Goal: Task Accomplishment & Management: Use online tool/utility

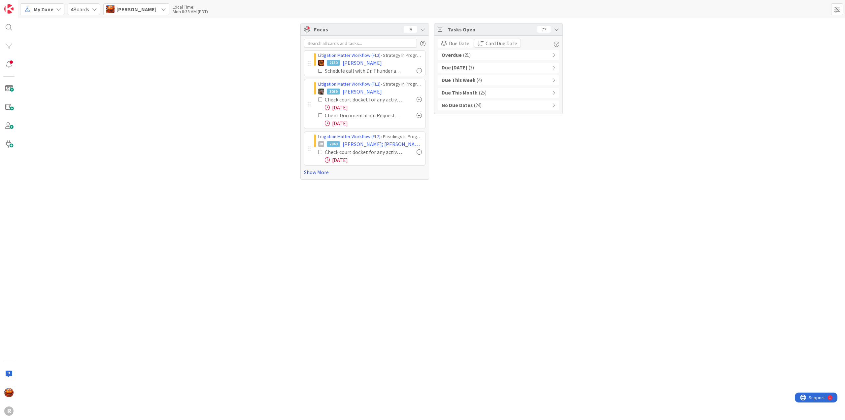
click at [319, 173] on link "Show More" at bounding box center [364, 172] width 121 height 8
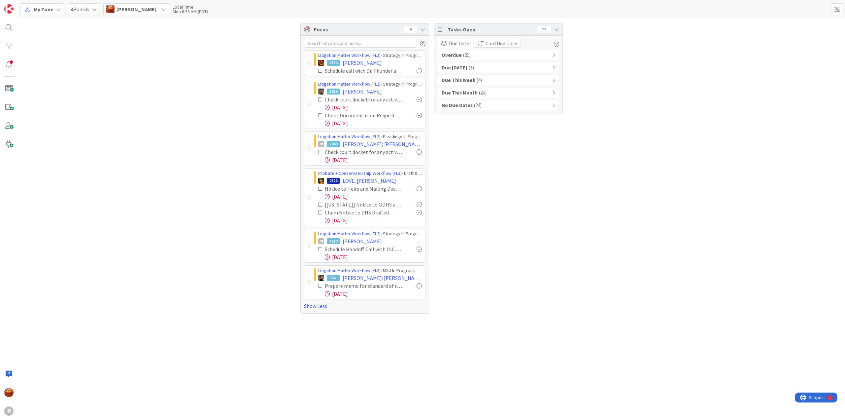
click at [472, 54] on div "Overdue ( 21 )" at bounding box center [498, 55] width 121 height 10
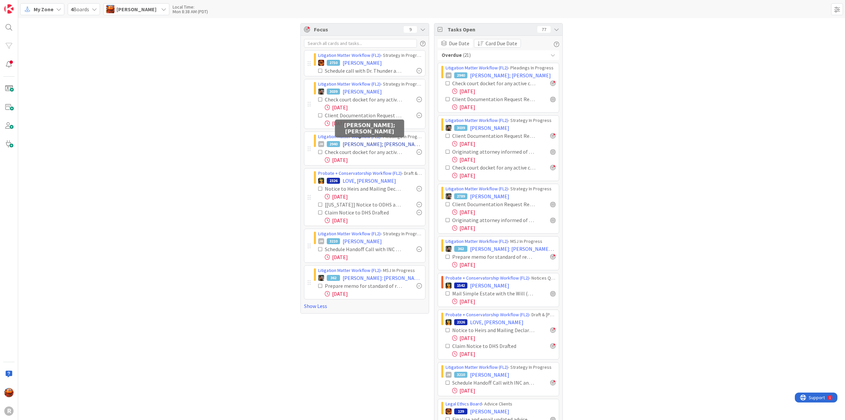
click at [367, 142] on span "[PERSON_NAME]; [PERSON_NAME]" at bounding box center [382, 144] width 79 height 8
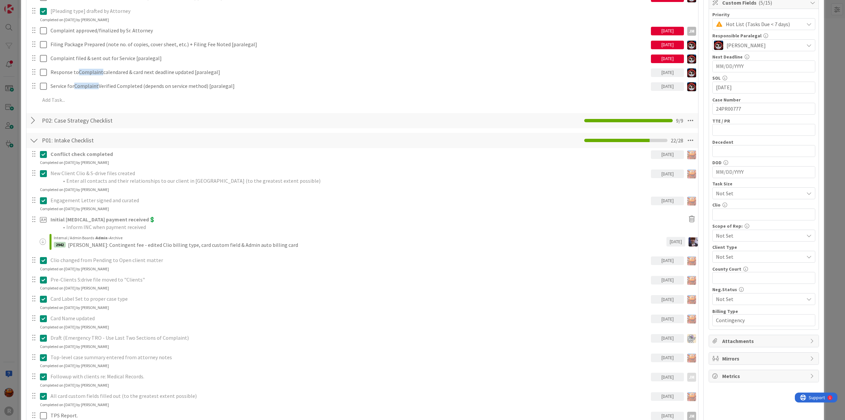
scroll to position [528, 0]
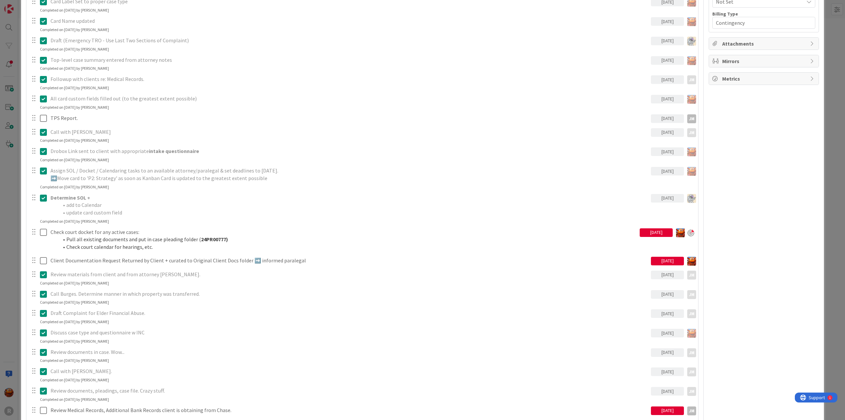
click at [641, 235] on div "[DATE]" at bounding box center [656, 232] width 33 height 9
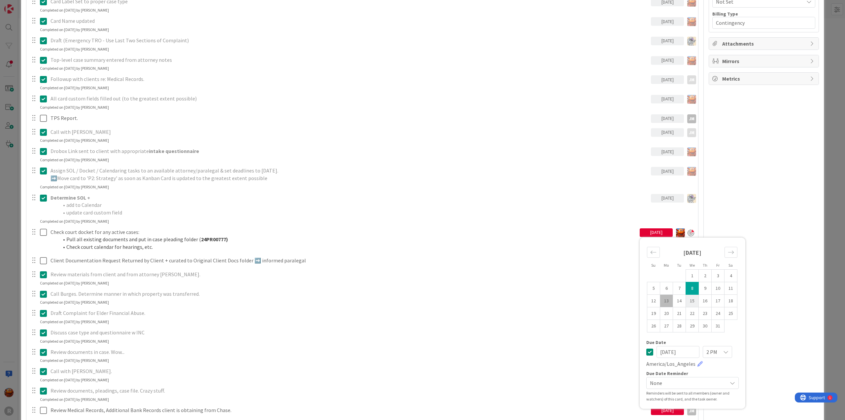
click at [687, 300] on td "15" at bounding box center [692, 300] width 13 height 13
click at [662, 299] on td "13" at bounding box center [666, 300] width 13 height 13
type input "[DATE]"
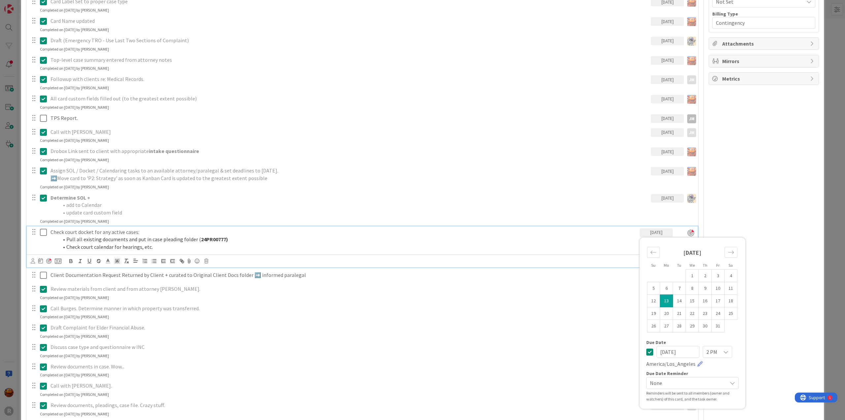
click at [640, 256] on div "September 2025 1 2 3 4 5 6 7 8 9 10 11 12 13 14 15 16 17 18 19 20 21 22 23 24 2…" at bounding box center [692, 290] width 105 height 99
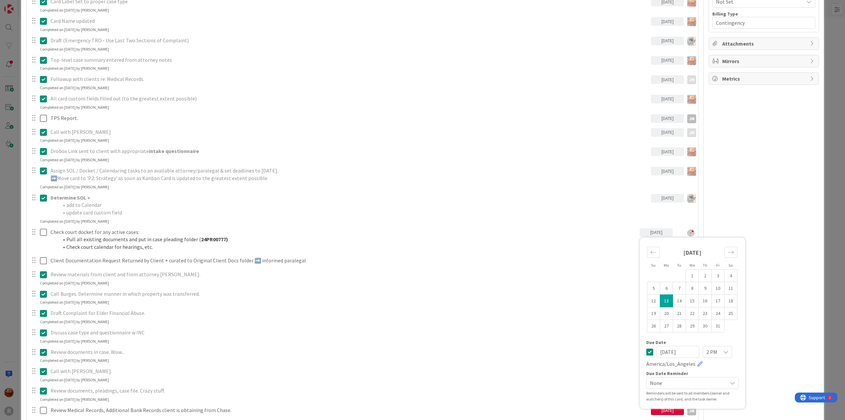
click at [535, 211] on li "update card custom field" at bounding box center [353, 213] width 590 height 8
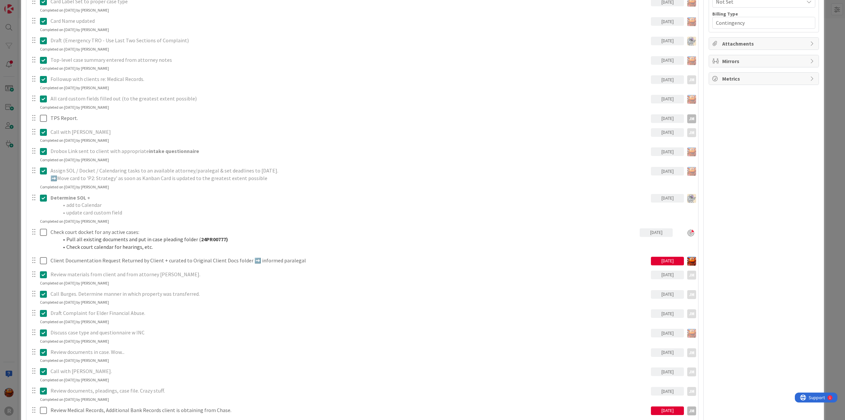
click at [655, 257] on div "[DATE]" at bounding box center [667, 260] width 33 height 9
click at [673, 330] on td "13" at bounding box center [677, 328] width 13 height 13
type input "[DATE]"
click at [605, 327] on div "Discuss case type and questionnaire w INC" at bounding box center [349, 332] width 603 height 12
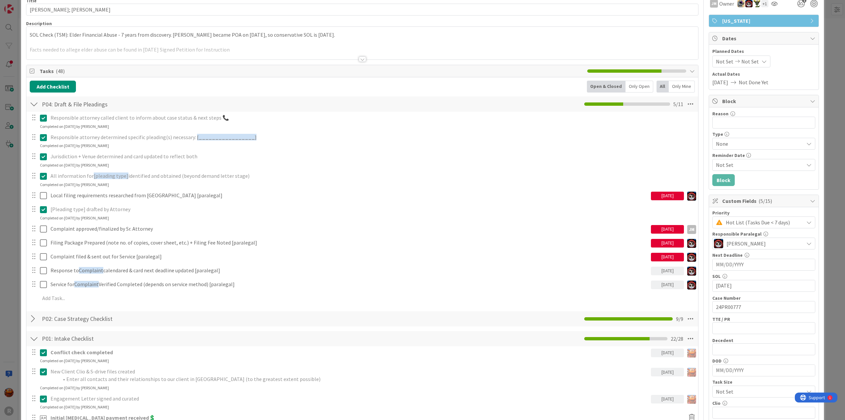
scroll to position [0, 0]
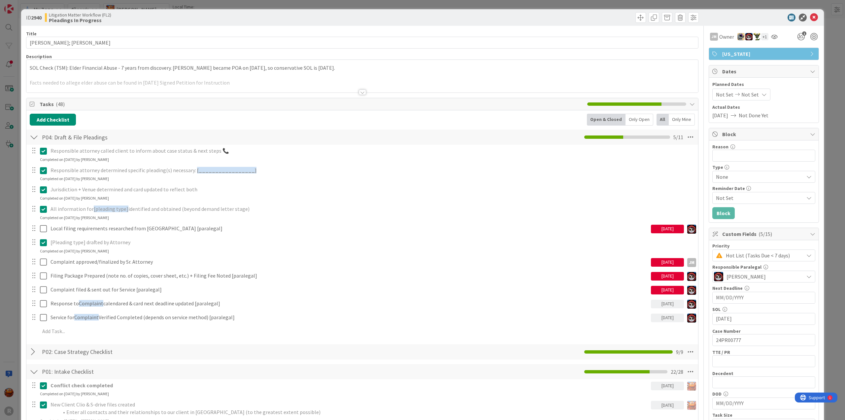
click at [825, 69] on div "ID 2940 Litigation Matter Workflow (FL2) Pleadings In Progress Title 15 / 128 F…" at bounding box center [422, 210] width 845 height 420
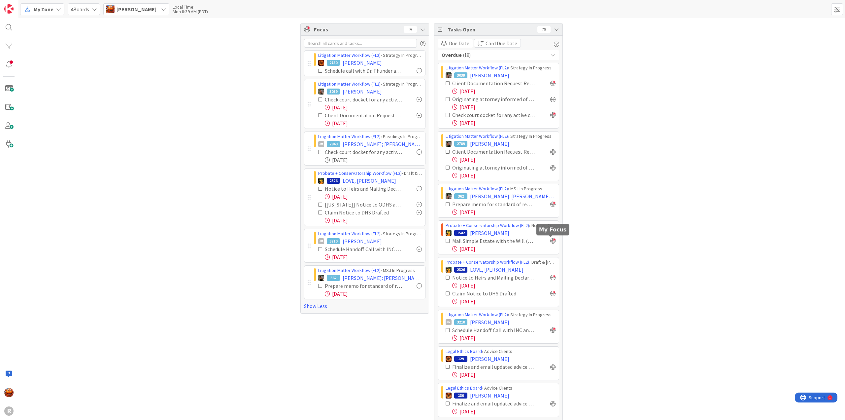
click at [550, 241] on div at bounding box center [552, 240] width 5 height 5
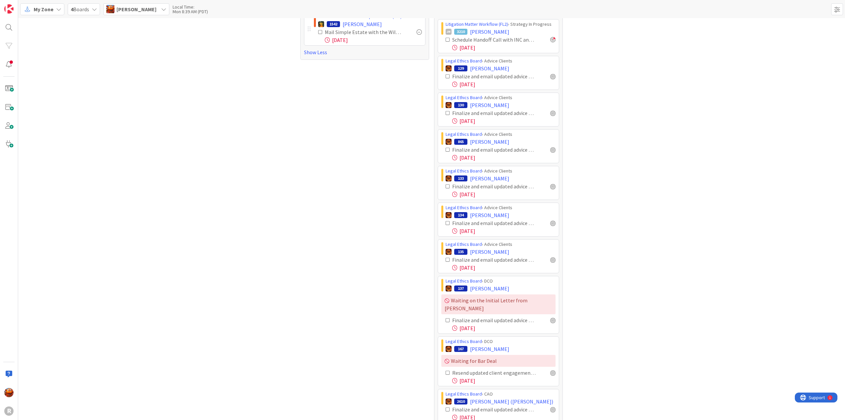
scroll to position [330, 0]
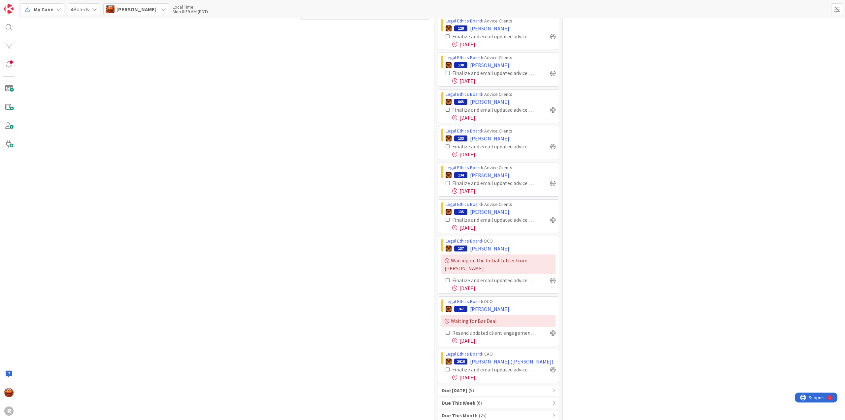
click at [487, 385] on div "Due Today ( 5 )" at bounding box center [498, 390] width 121 height 10
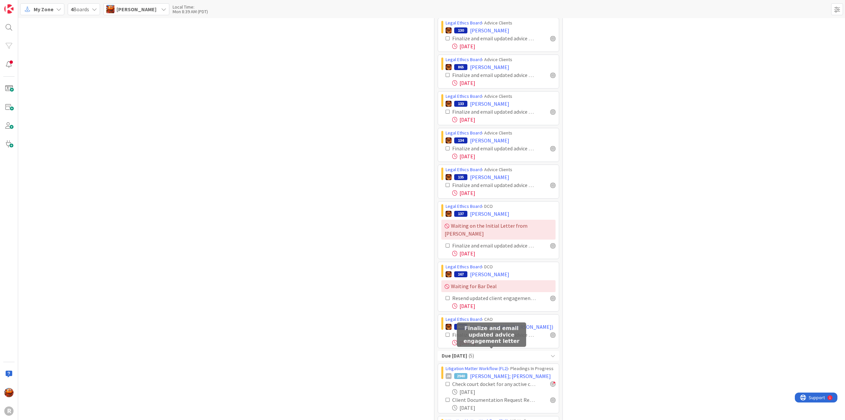
scroll to position [481, 0]
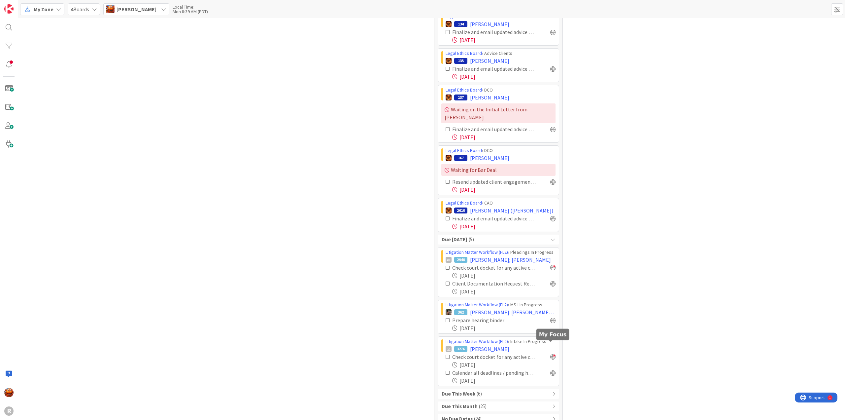
click at [552, 354] on div at bounding box center [552, 356] width 5 height 5
click at [550, 370] on div at bounding box center [552, 372] width 5 height 5
click at [550, 317] on div at bounding box center [552, 319] width 5 height 5
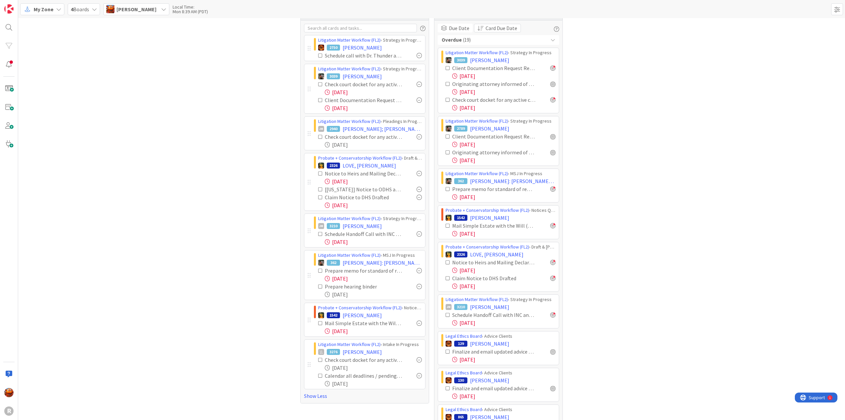
scroll to position [0, 0]
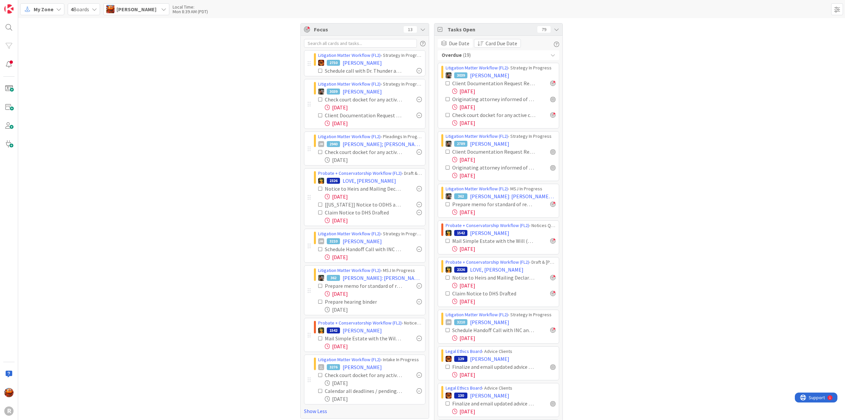
click at [39, 12] on span "My Zone" at bounding box center [44, 9] width 20 height 8
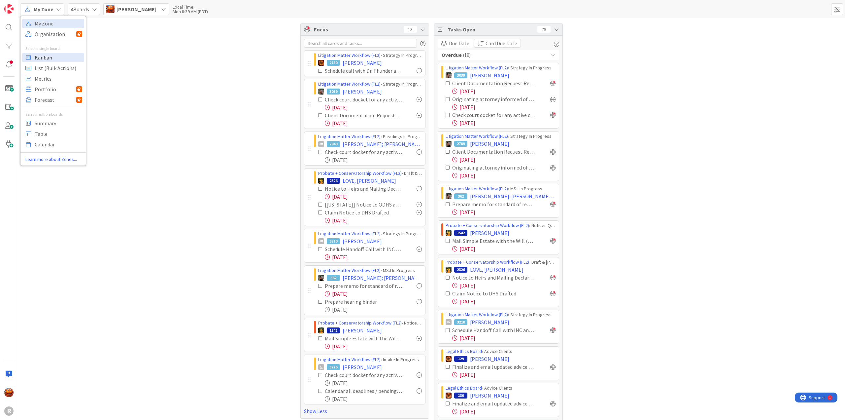
click at [47, 57] on span "Kanban" at bounding box center [59, 57] width 48 height 10
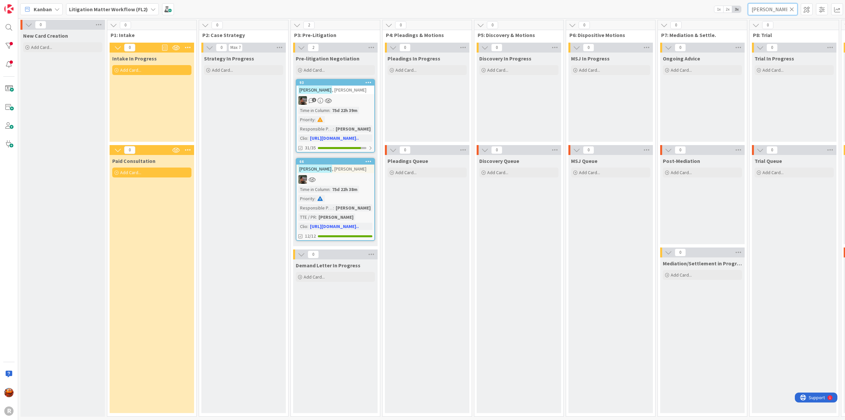
click at [767, 9] on input "adams" at bounding box center [773, 9] width 50 height 12
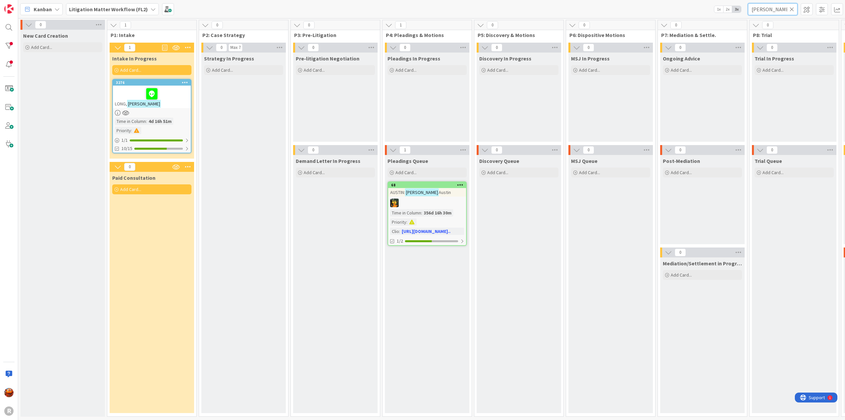
type input "kimberly"
click at [172, 96] on div at bounding box center [152, 94] width 74 height 14
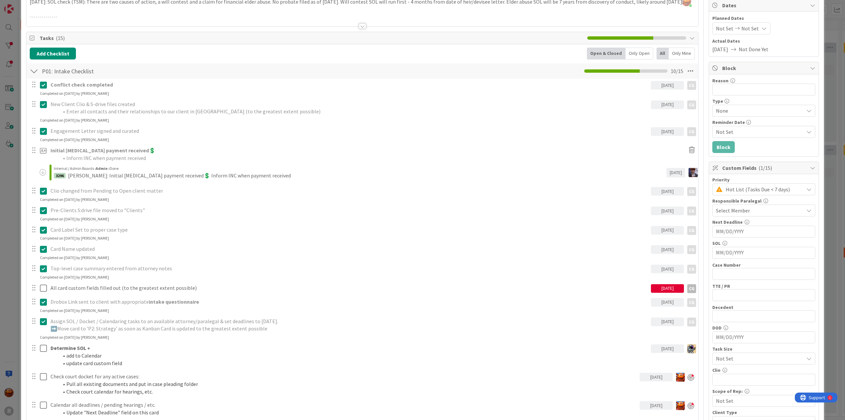
click at [7, 251] on div "ID 3276 Litigation Matter Workflow (FL2) Intake In Progress Title 14 / 128 LONG…" at bounding box center [422, 210] width 845 height 420
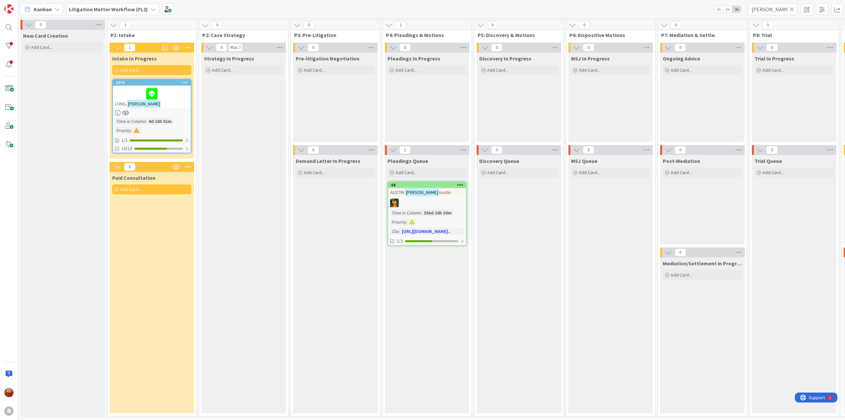
click at [46, 15] on div "Kanban Litigation Matter Workflow (FL2) 1x 2x 3x kimberly" at bounding box center [431, 9] width 827 height 18
click at [46, 13] on div "Kanban" at bounding box center [41, 9] width 43 height 12
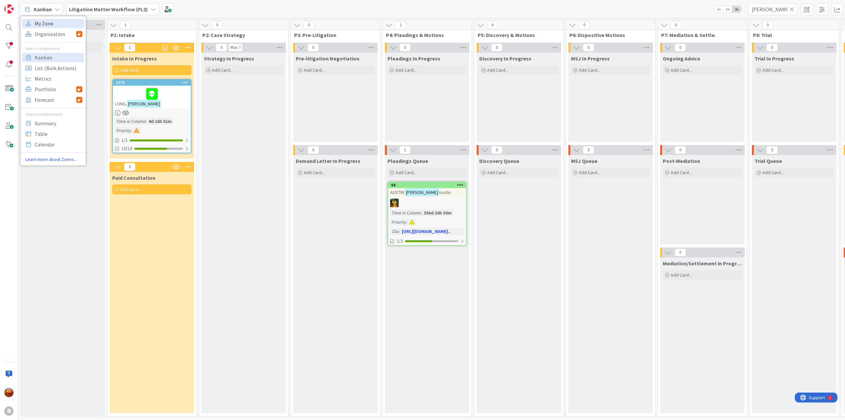
click at [48, 26] on span "My Zone" at bounding box center [59, 23] width 48 height 10
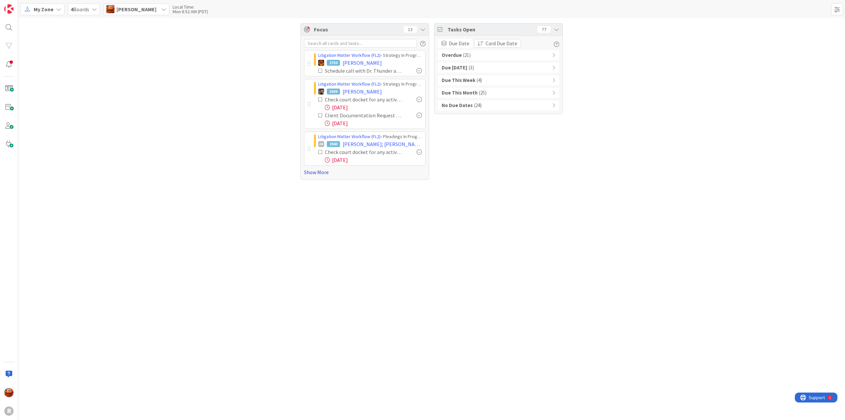
click at [327, 169] on link "Show More" at bounding box center [364, 172] width 121 height 8
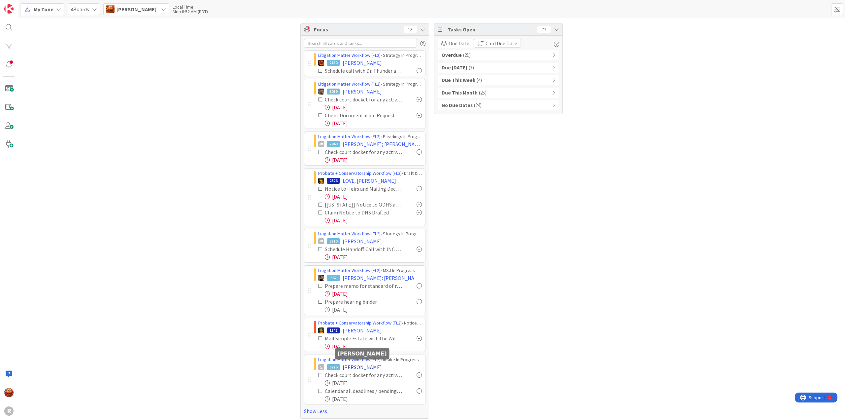
click at [354, 363] on span "[PERSON_NAME]" at bounding box center [362, 367] width 39 height 8
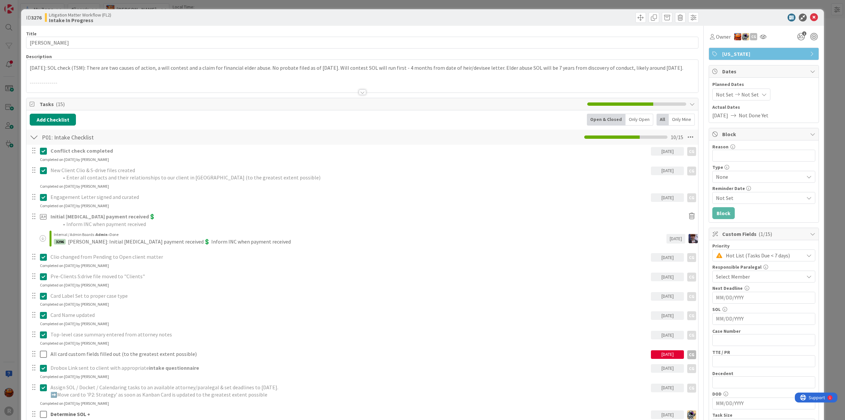
click at [44, 367] on icon at bounding box center [43, 368] width 7 height 8
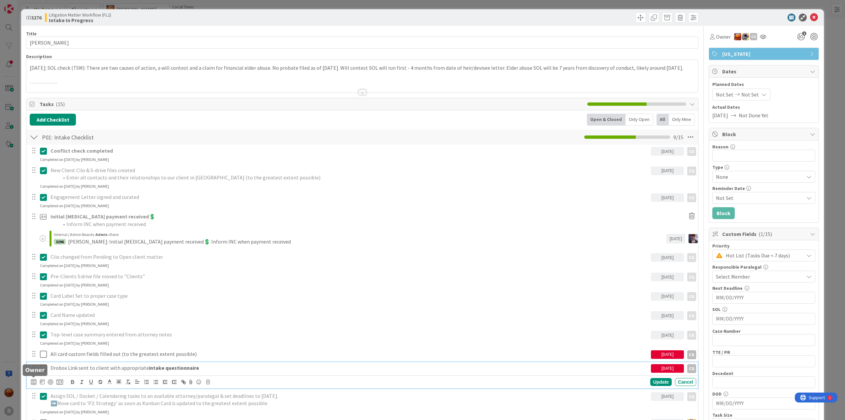
click at [35, 380] on div "CG" at bounding box center [34, 382] width 6 height 6
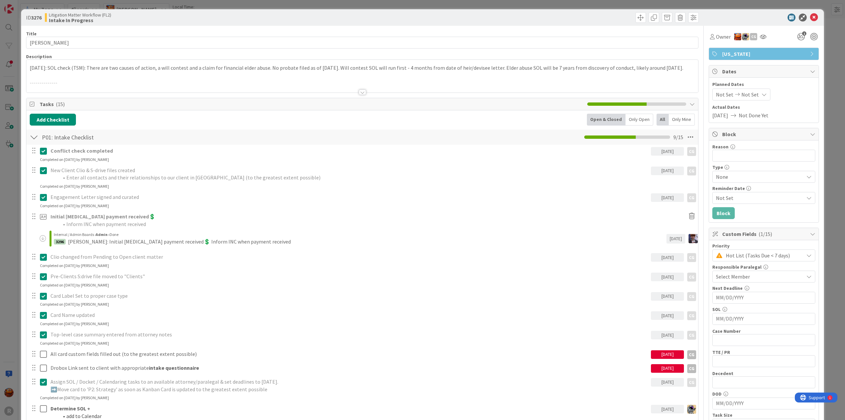
click at [0, 0] on span "[PERSON_NAME]" at bounding box center [0, 0] width 0 height 0
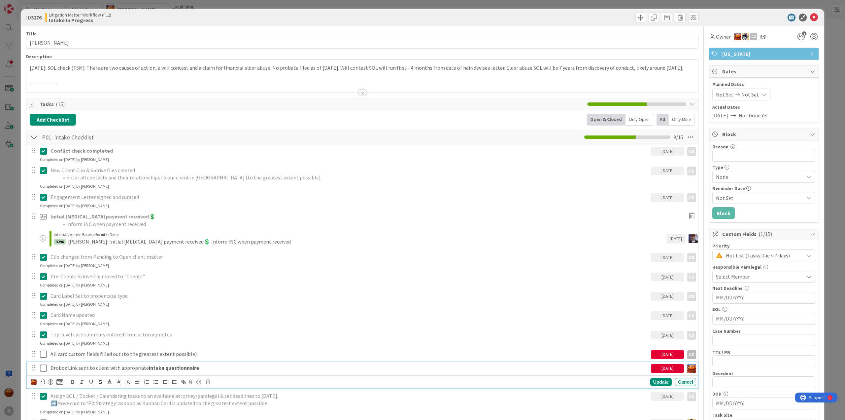
click at [63, 365] on p "Drobox Link sent to client with appropriate intake questionnaire" at bounding box center [349, 368] width 598 height 8
click at [688, 353] on div "CG" at bounding box center [691, 354] width 9 height 9
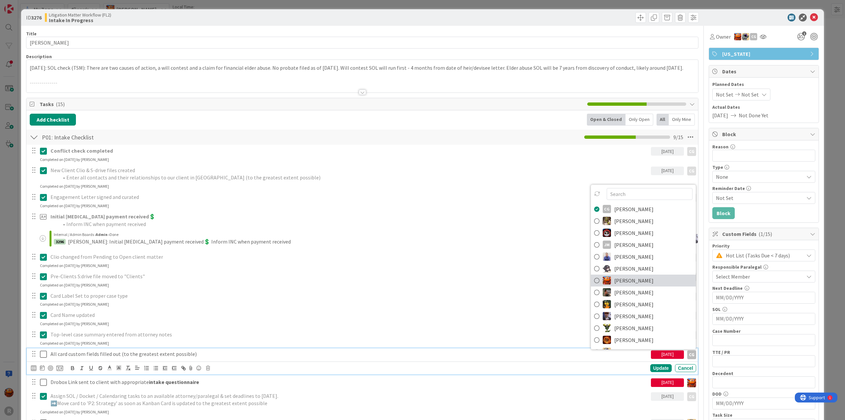
click at [627, 281] on span "[PERSON_NAME]" at bounding box center [633, 280] width 39 height 10
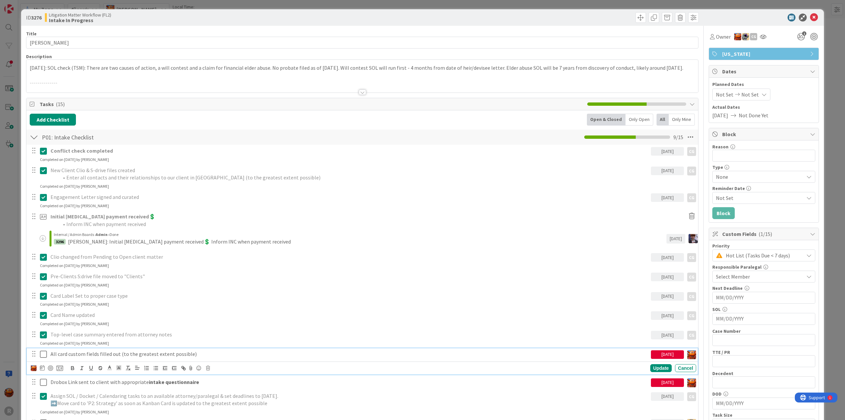
click at [657, 354] on div "[DATE]" at bounding box center [667, 354] width 33 height 9
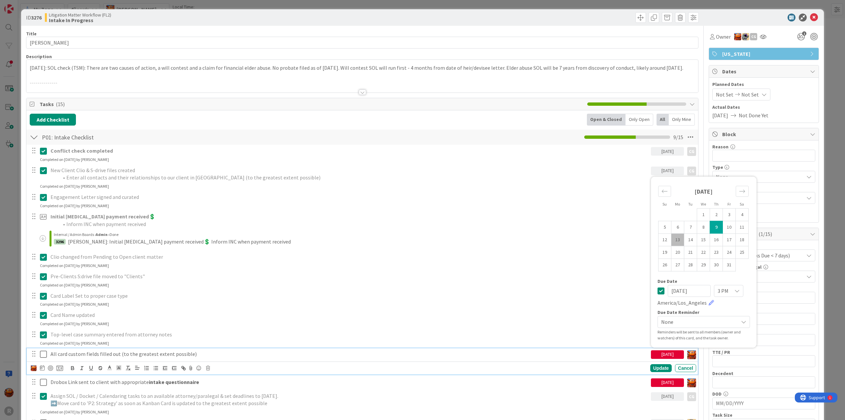
click at [147, 348] on div "All card custom fields filled out (to the greatest extent possible)" at bounding box center [349, 354] width 603 height 12
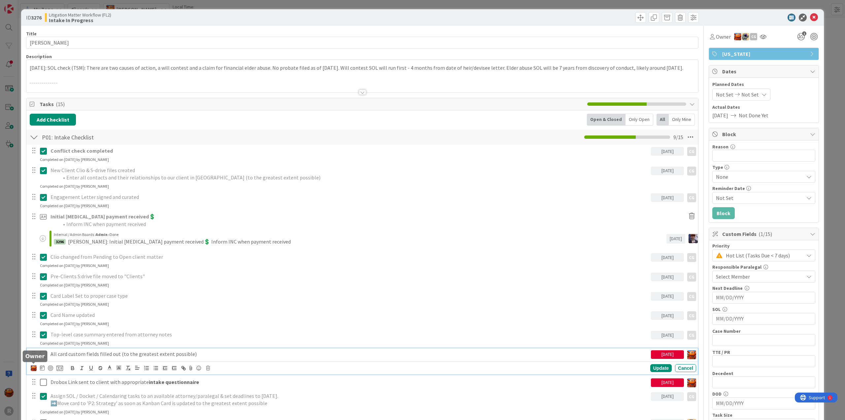
click at [33, 366] on img at bounding box center [34, 368] width 6 height 6
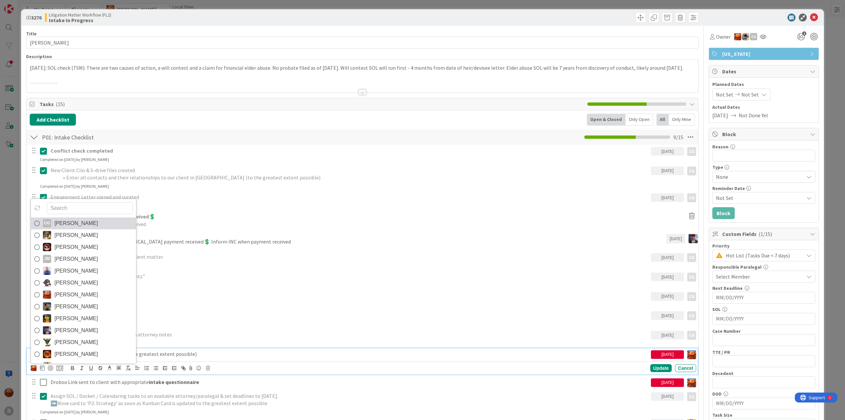
click at [79, 224] on span "[PERSON_NAME]" at bounding box center [76, 223] width 44 height 10
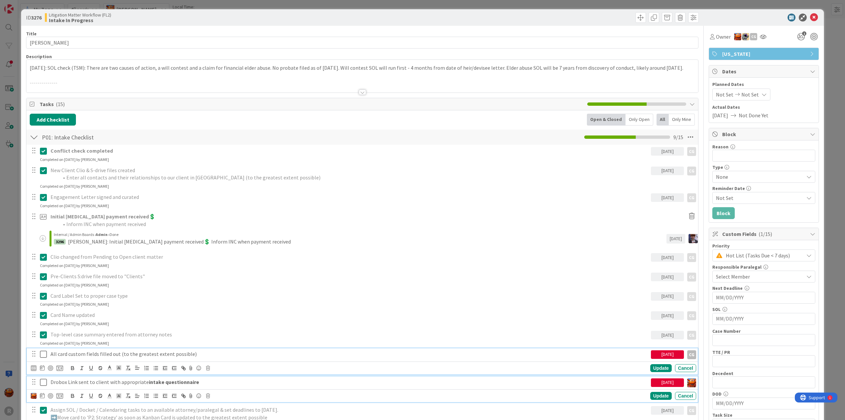
click at [287, 383] on p "Drobox Link sent to client with appropriate intake questionnaire" at bounding box center [349, 382] width 598 height 8
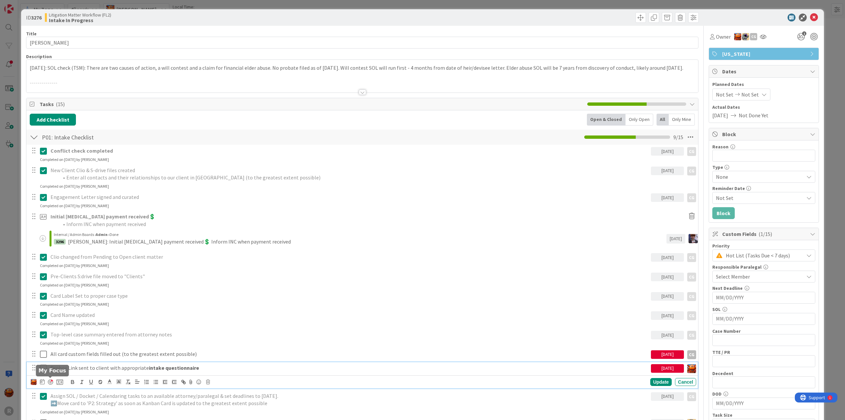
click at [49, 379] on div at bounding box center [50, 381] width 5 height 5
click at [656, 367] on div "[DATE]" at bounding box center [656, 368] width 33 height 9
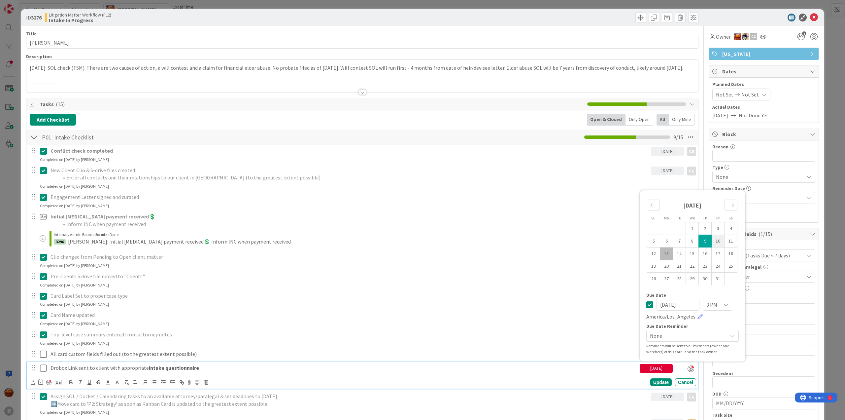
click at [715, 235] on td "10" at bounding box center [718, 240] width 13 height 13
type input "[DATE]"
click at [652, 382] on div "Update" at bounding box center [660, 382] width 21 height 8
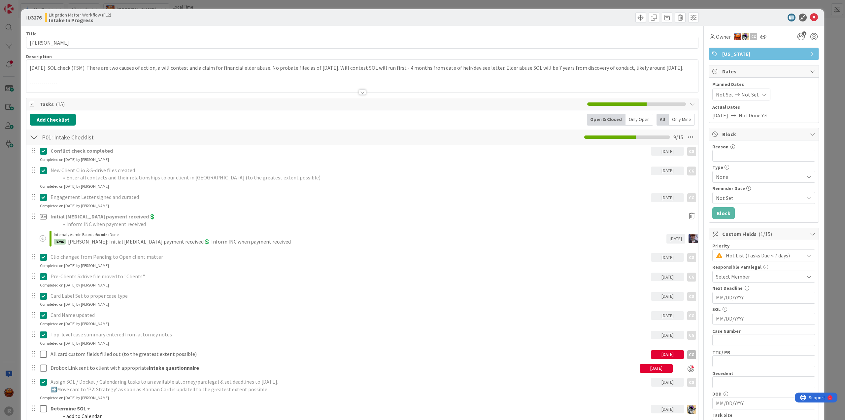
click at [13, 220] on div "ID 3276 Litigation Matter Workflow (FL2) Intake In Progress Title 14 / 128 LONG…" at bounding box center [422, 210] width 845 height 420
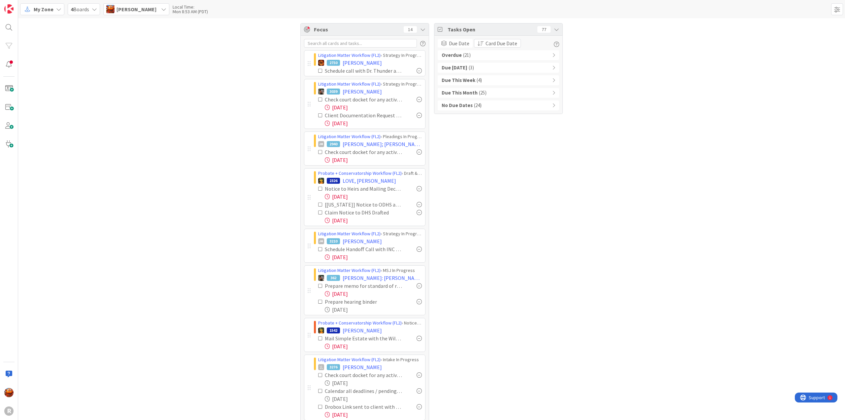
click at [466, 108] on b "No Due Dates" at bounding box center [457, 106] width 31 height 8
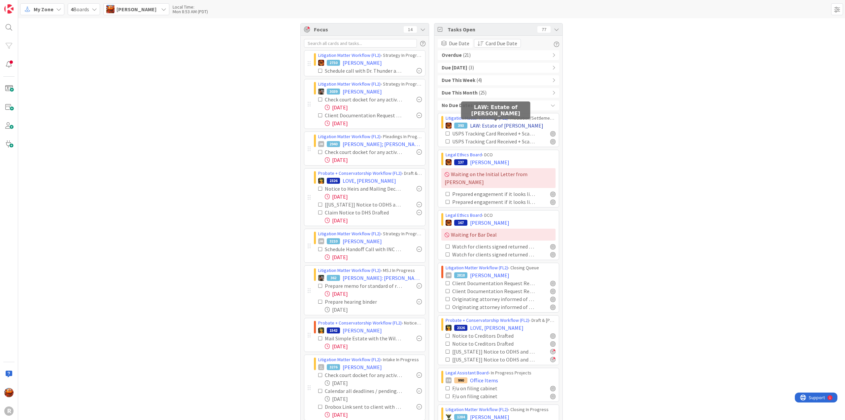
click at [493, 124] on span "LAW: Estate of Lori Colson" at bounding box center [506, 125] width 73 height 8
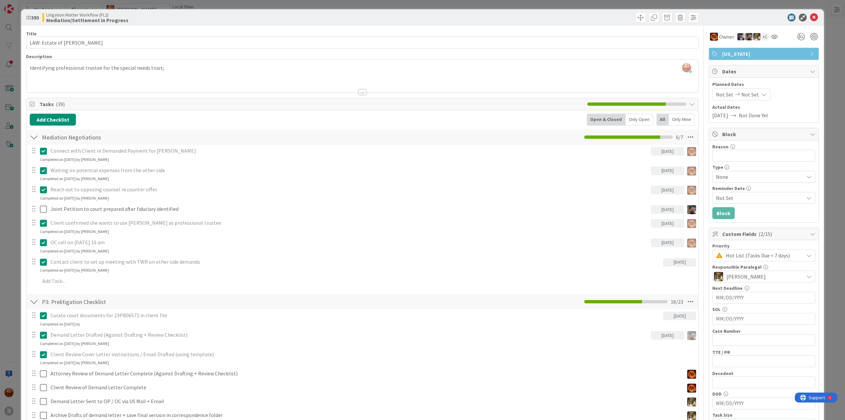
click at [675, 120] on div "Only Mine" at bounding box center [682, 120] width 26 height 12
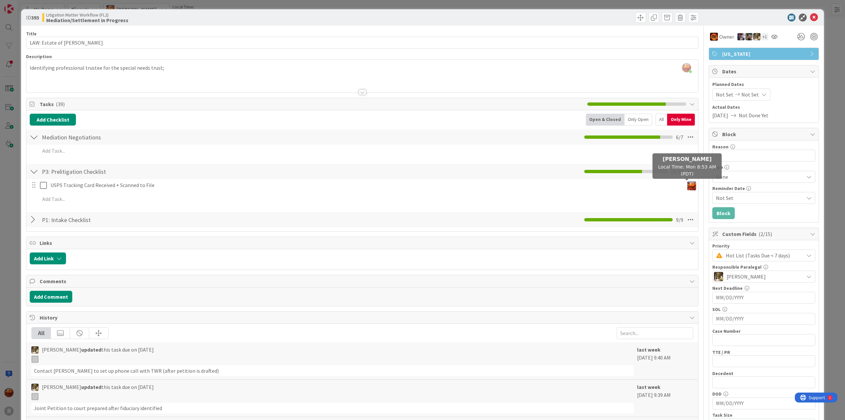
click at [687, 184] on img at bounding box center [691, 185] width 9 height 9
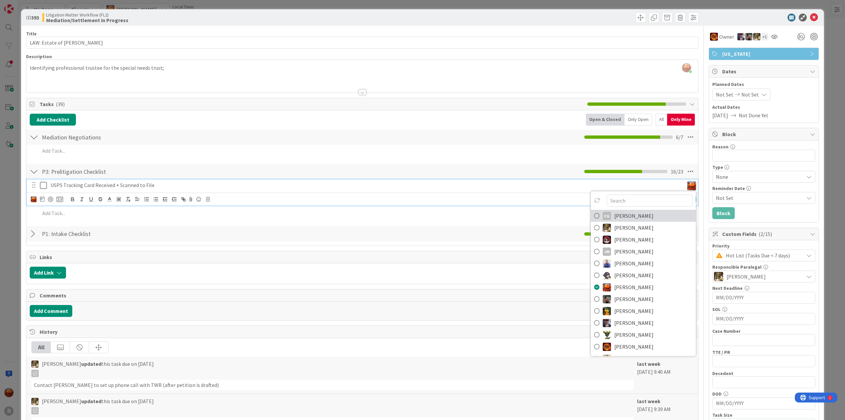
click at [636, 217] on span "[PERSON_NAME]" at bounding box center [633, 216] width 39 height 10
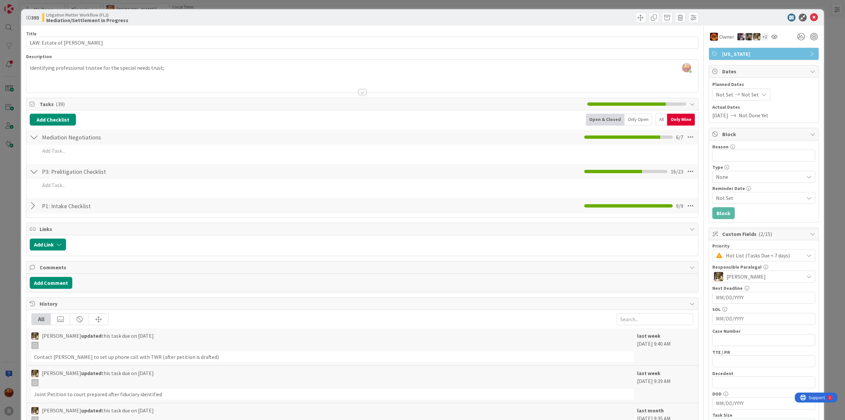
click at [10, 153] on div "ID 393 Litigation Matter Workflow (FL2) Mediation/Settlement in Progress Title …" at bounding box center [422, 210] width 845 height 420
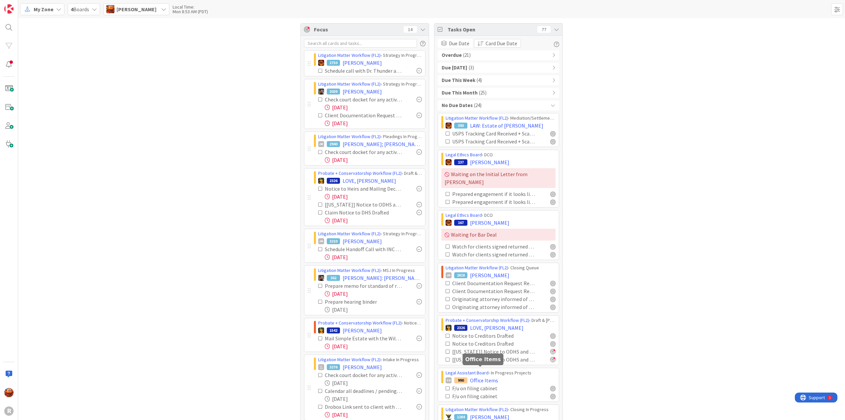
click at [479, 376] on span "Office Items" at bounding box center [484, 380] width 28 height 8
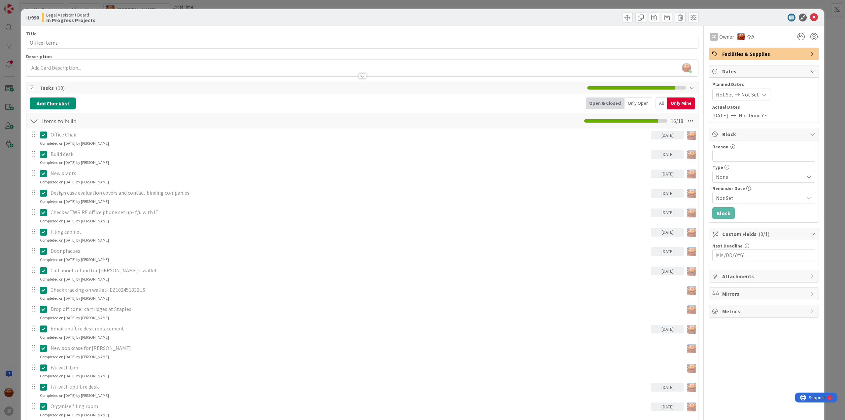
click at [630, 105] on div "Only Open" at bounding box center [638, 103] width 28 height 12
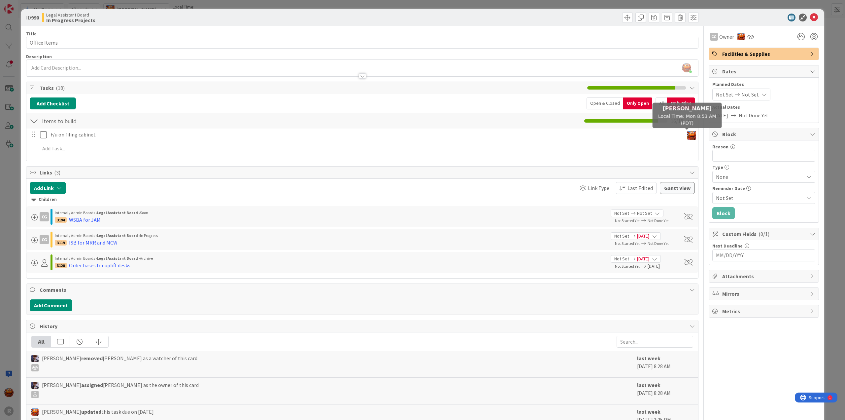
click at [688, 132] on img at bounding box center [691, 135] width 9 height 9
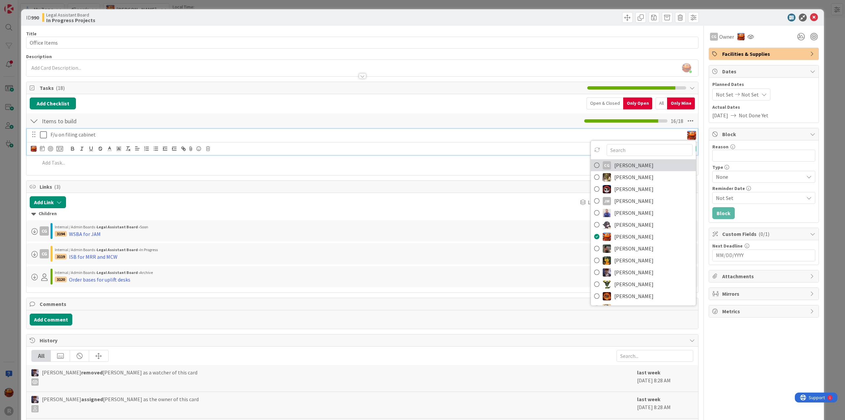
click at [644, 168] on span "[PERSON_NAME]" at bounding box center [633, 165] width 39 height 10
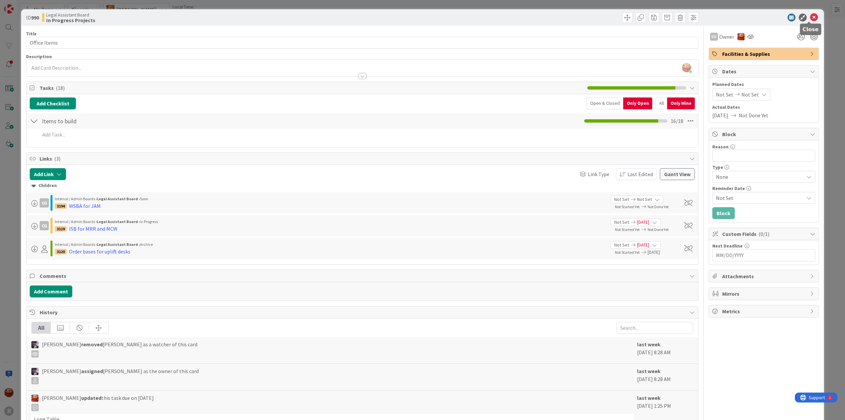
click at [810, 19] on icon at bounding box center [814, 18] width 8 height 8
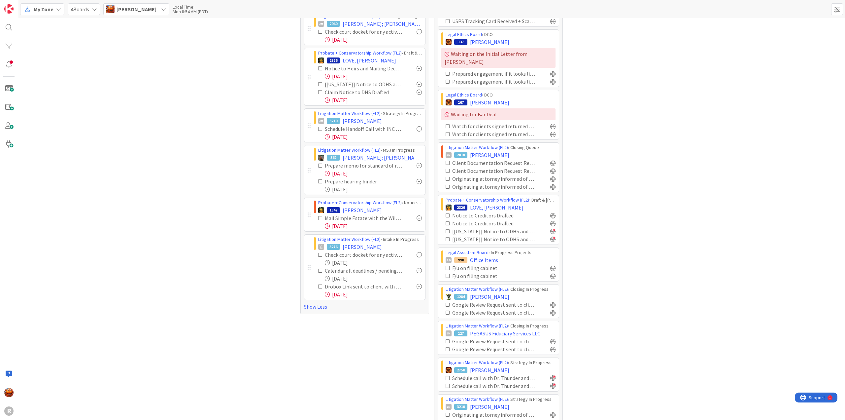
scroll to position [126, 0]
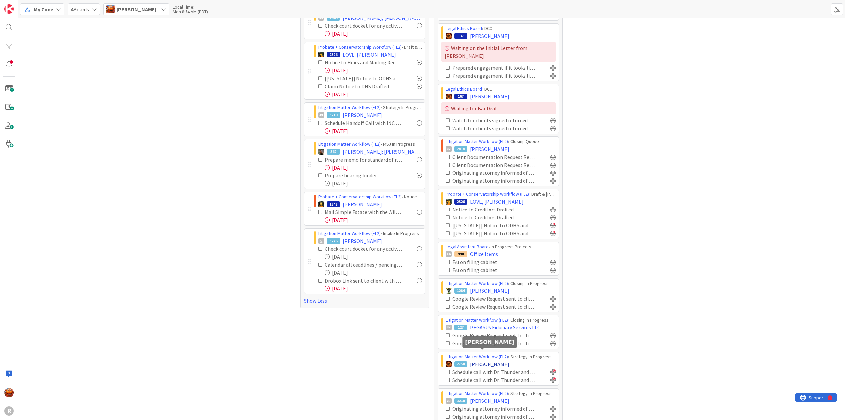
click at [476, 360] on span "[PERSON_NAME]" at bounding box center [489, 364] width 39 height 8
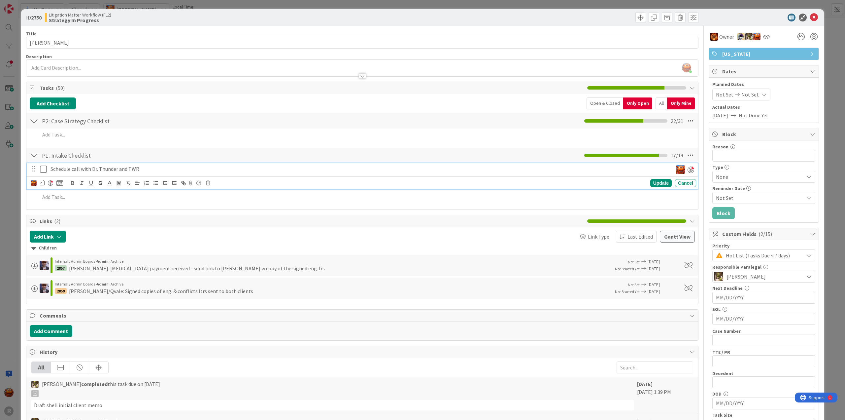
click at [663, 171] on p "Schedule call with Dr. Thunder and TWR" at bounding box center [360, 169] width 620 height 8
click at [42, 183] on icon at bounding box center [42, 182] width 5 height 5
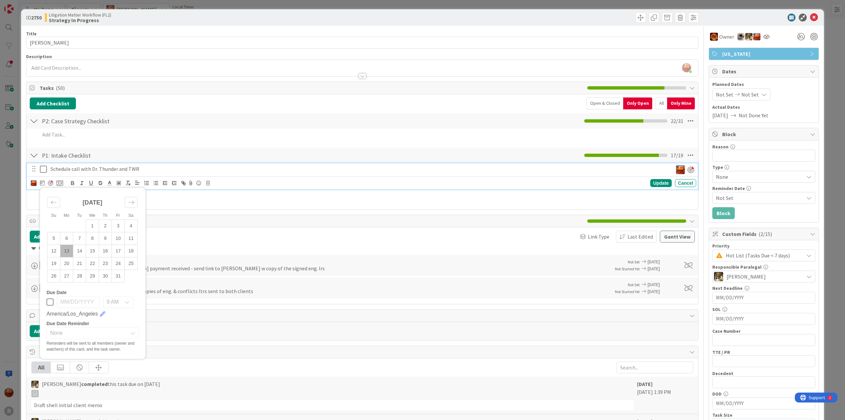
click at [68, 248] on td "13" at bounding box center [66, 250] width 13 height 13
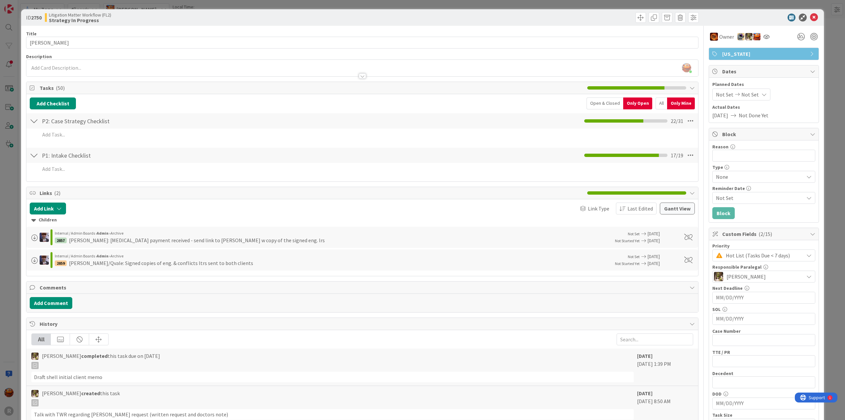
scroll to position [90, 0]
click at [9, 183] on div "ID 2750 Litigation Matter Workflow (FL2) Strategy In Progress Title 13 / 128 QV…" at bounding box center [422, 210] width 845 height 420
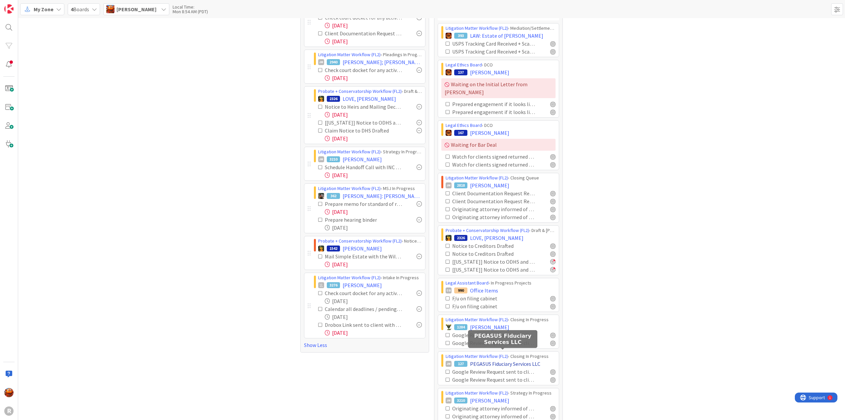
click at [483, 359] on span "PEGASUS Fiduciary Services LLC" at bounding box center [505, 363] width 70 height 8
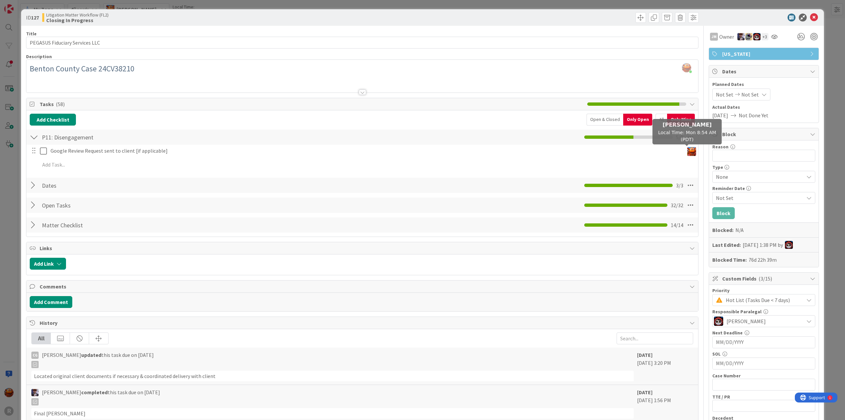
click at [690, 153] on img at bounding box center [691, 151] width 9 height 9
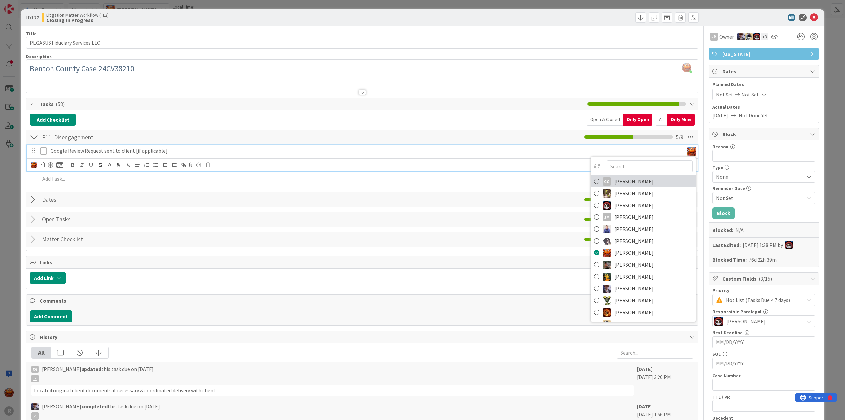
click at [623, 181] on span "[PERSON_NAME]" at bounding box center [633, 181] width 39 height 10
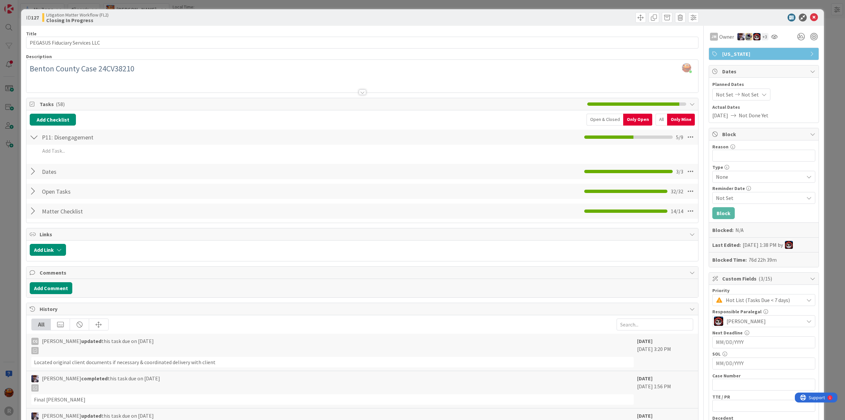
click at [13, 164] on div "ID 127 Litigation Matter Workflow (FL2) Closing In Progress Title 30 / 128 PEGA…" at bounding box center [422, 210] width 845 height 420
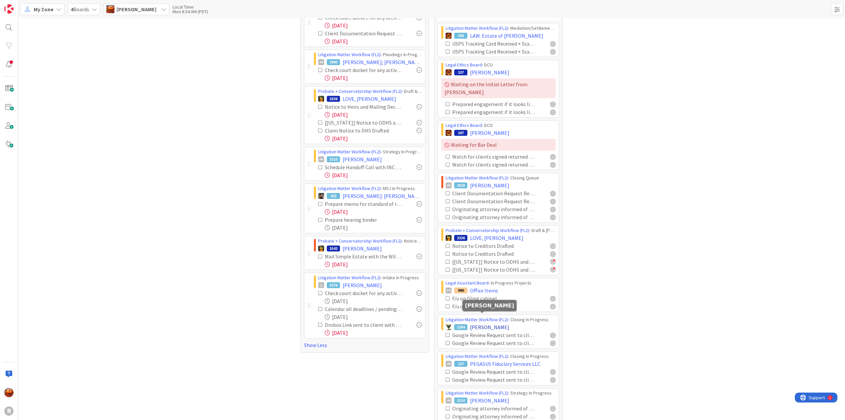
click at [479, 323] on span "KOHAN, Rhen" at bounding box center [489, 327] width 39 height 8
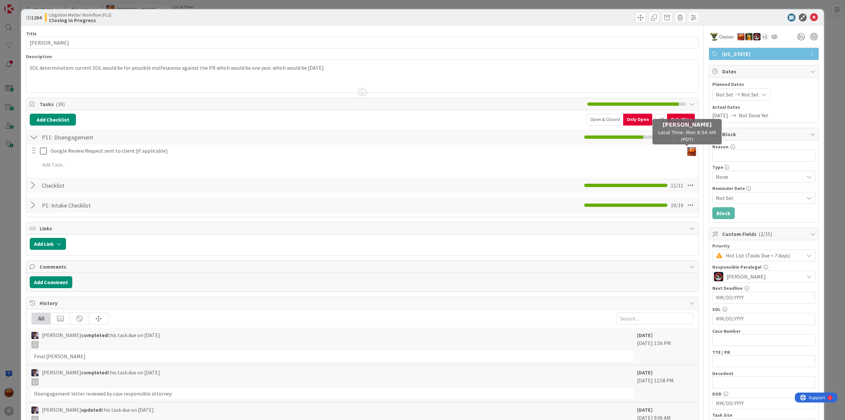
click at [687, 150] on img at bounding box center [691, 151] width 9 height 9
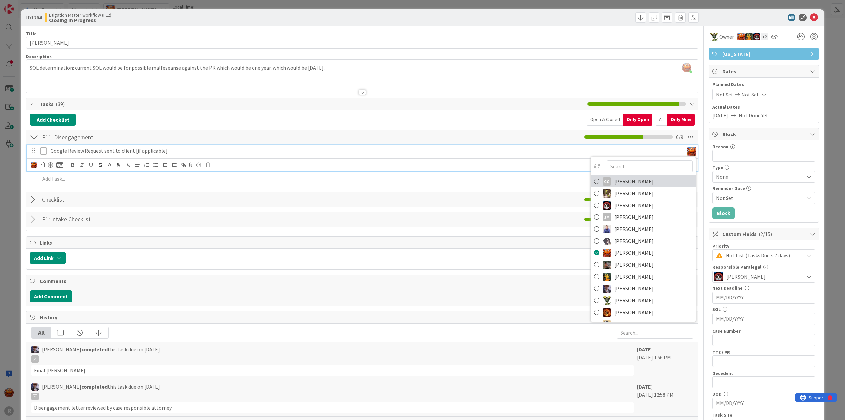
drag, startPoint x: 623, startPoint y: 181, endPoint x: 618, endPoint y: 181, distance: 4.6
click at [623, 181] on span "[PERSON_NAME]" at bounding box center [633, 181] width 39 height 10
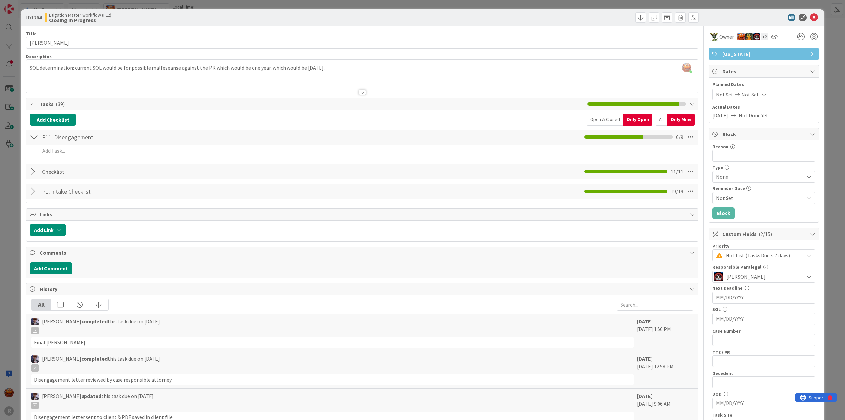
click at [6, 157] on div "ID 1284 Litigation Matter Workflow (FL2) Closing In Progress Title 11 / 128 KOH…" at bounding box center [422, 210] width 845 height 420
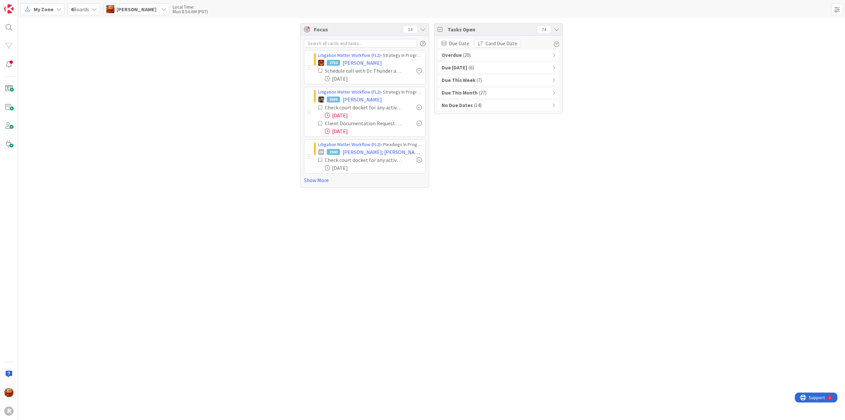
click at [494, 105] on div "No Due Dates ( 14 )" at bounding box center [498, 105] width 121 height 10
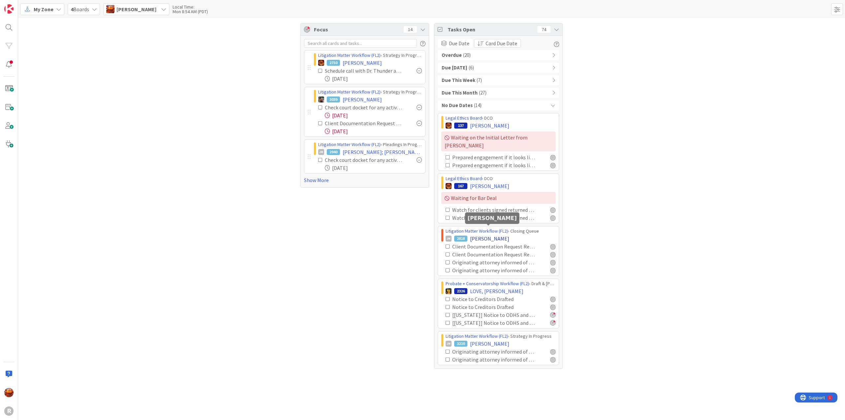
click at [491, 234] on span "[PERSON_NAME]" at bounding box center [489, 238] width 39 height 8
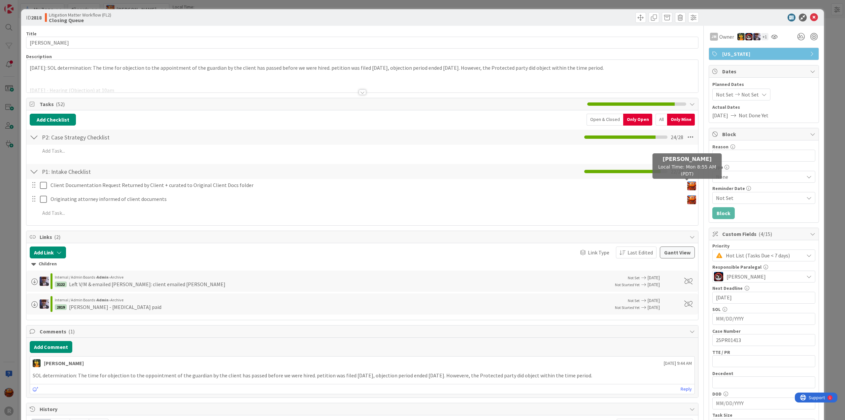
click at [689, 186] on img at bounding box center [691, 185] width 9 height 9
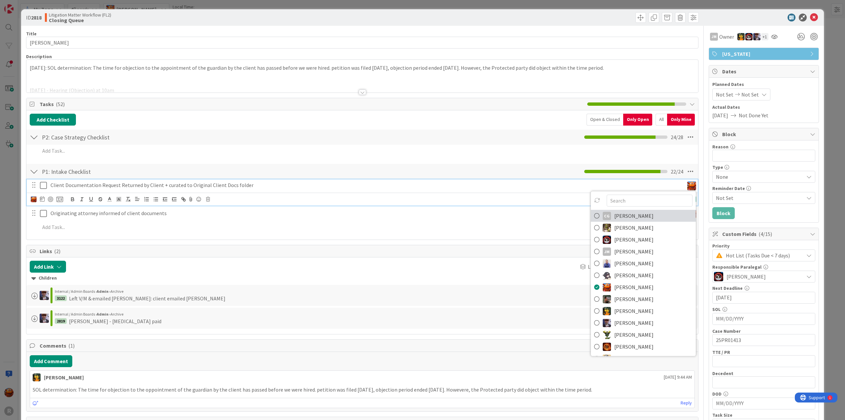
click at [644, 218] on span "[PERSON_NAME]" at bounding box center [633, 216] width 39 height 10
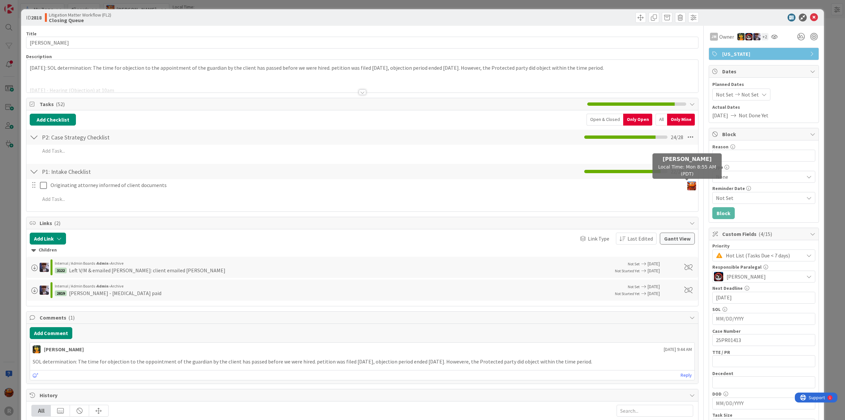
click at [689, 186] on img at bounding box center [691, 185] width 9 height 9
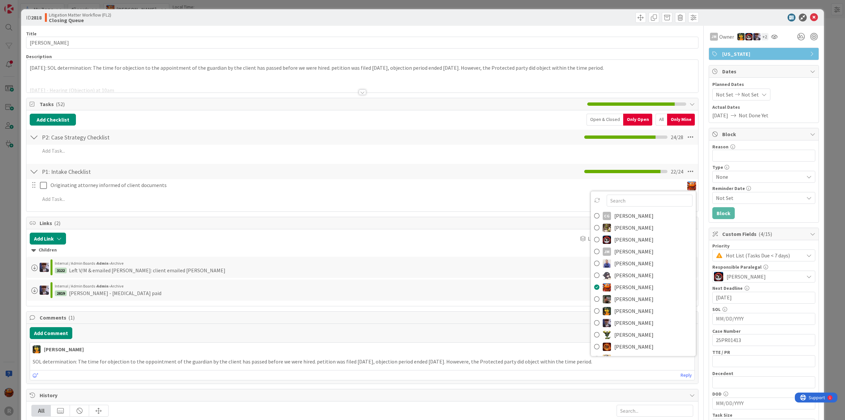
click at [685, 120] on div "Only Mine" at bounding box center [681, 120] width 28 height 12
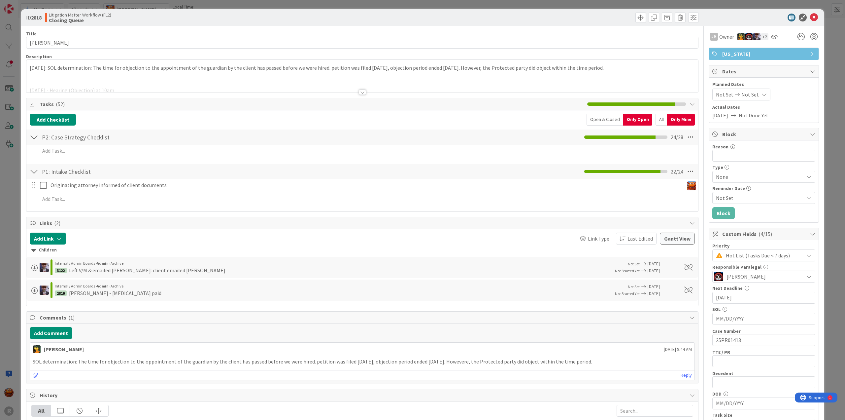
click at [667, 119] on div "Only Mine" at bounding box center [681, 120] width 28 height 12
click at [660, 119] on div "All" at bounding box center [662, 120] width 12 height 12
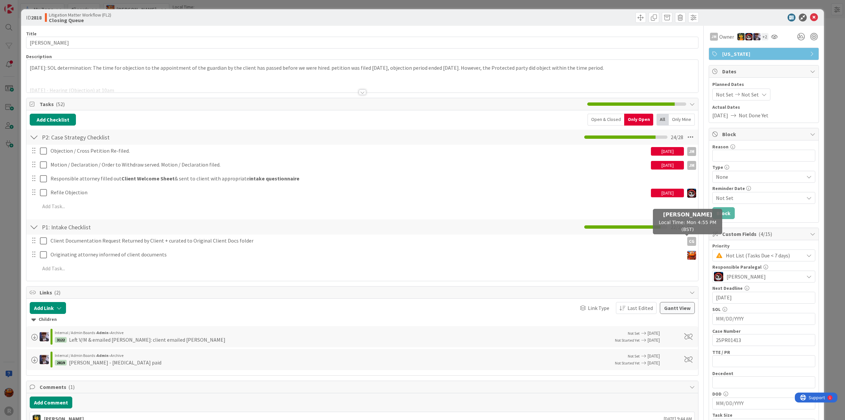
click at [687, 241] on div "CG" at bounding box center [691, 241] width 9 height 9
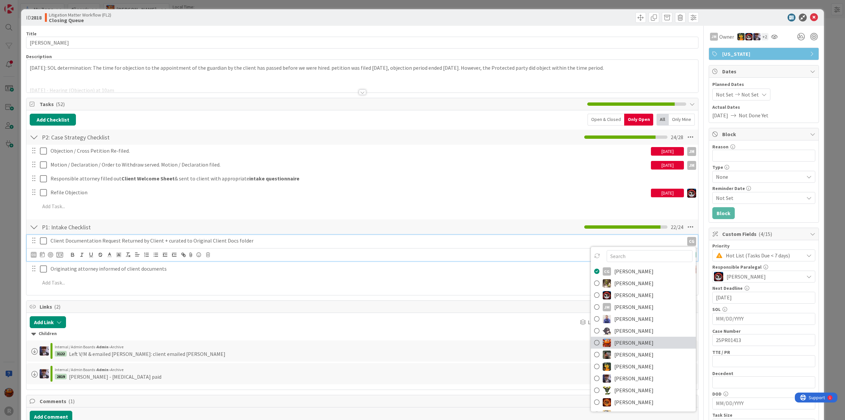
click at [614, 343] on span "[PERSON_NAME]" at bounding box center [633, 342] width 39 height 10
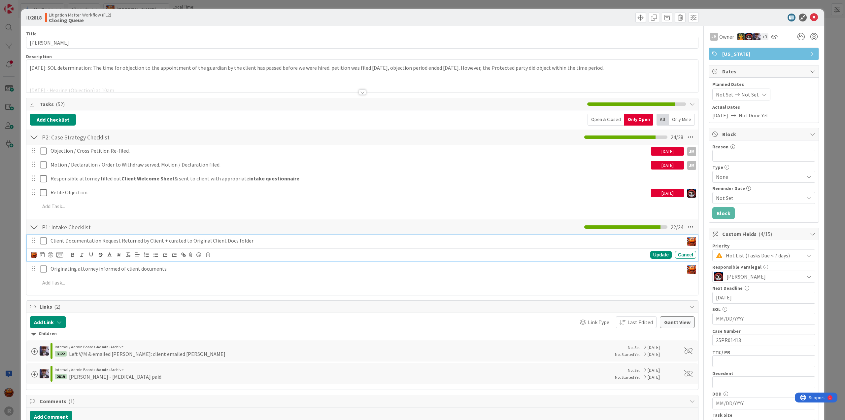
click at [10, 194] on div "ID 2818 Litigation Matter Workflow (FL2) Closing Queue Title 15 / 128 [PERSON_N…" at bounding box center [422, 210] width 845 height 420
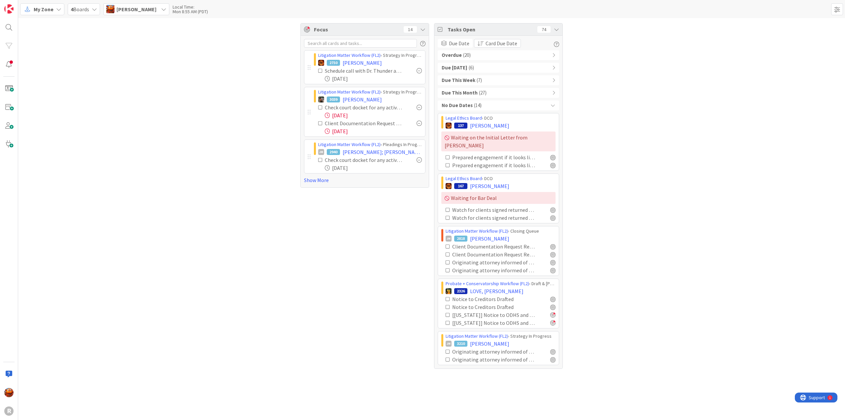
click at [487, 105] on div "No Due Dates ( 14 )" at bounding box center [498, 105] width 121 height 10
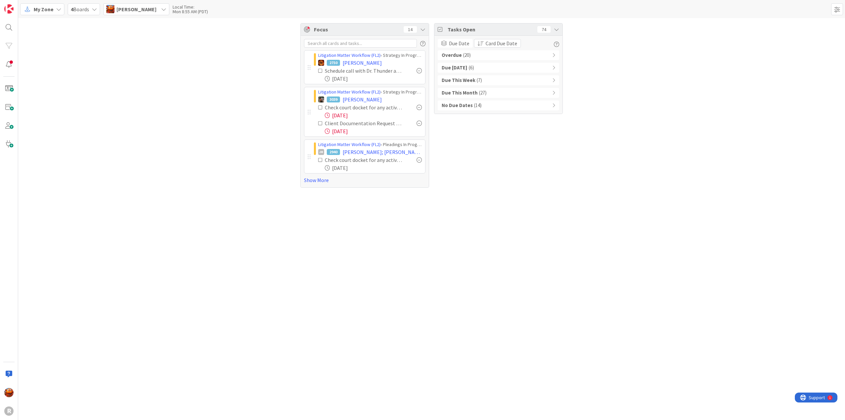
click at [473, 93] on b "Due This Month" at bounding box center [460, 93] width 36 height 8
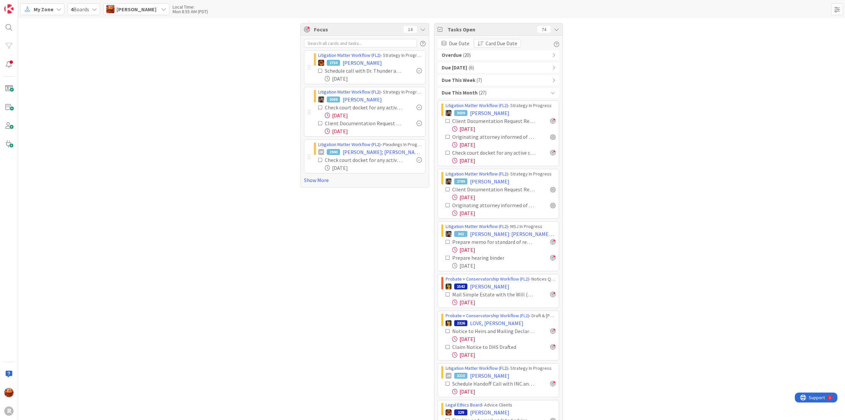
click at [467, 93] on b "Due This Month" at bounding box center [460, 93] width 36 height 8
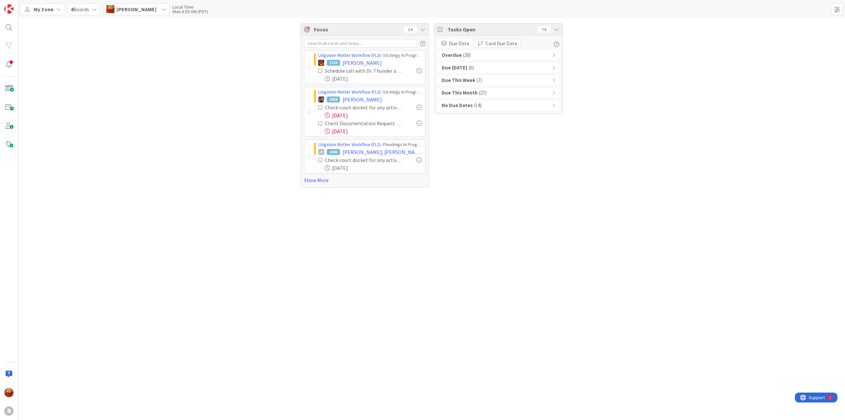
click at [468, 80] on b "Due This Week" at bounding box center [459, 81] width 34 height 8
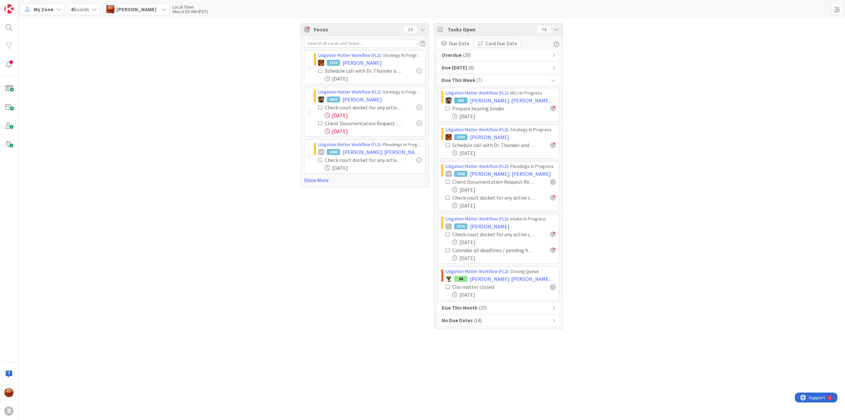
click at [499, 79] on div "Due This Week ( 7 )" at bounding box center [498, 80] width 121 height 10
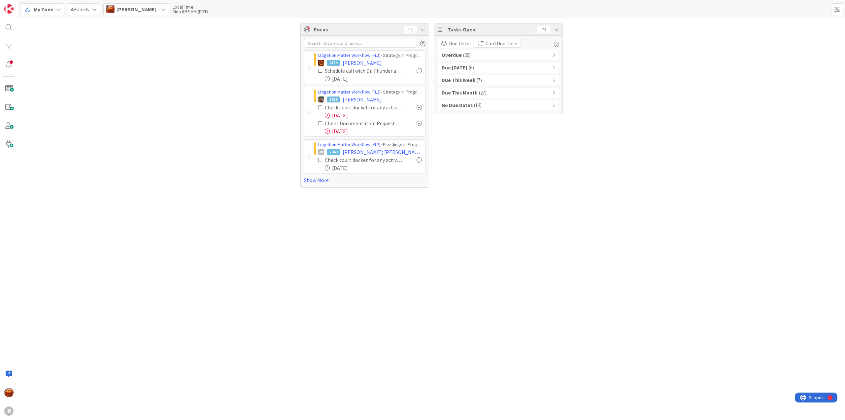
click at [495, 66] on div "Due [DATE] ( 6 )" at bounding box center [498, 68] width 121 height 10
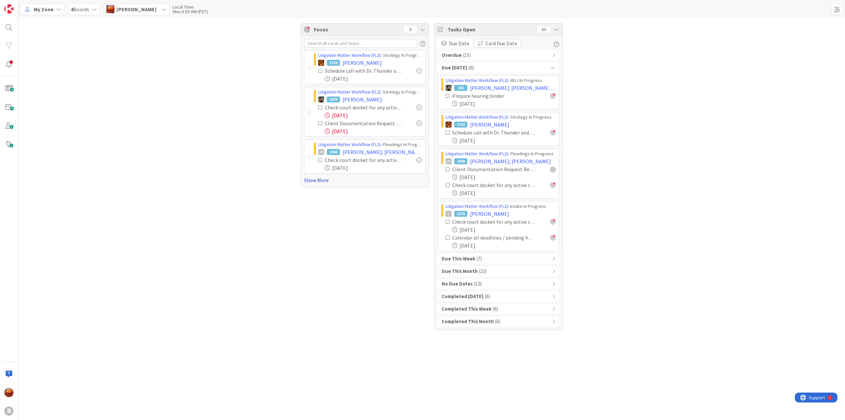
click at [312, 181] on link "Show More" at bounding box center [364, 180] width 121 height 8
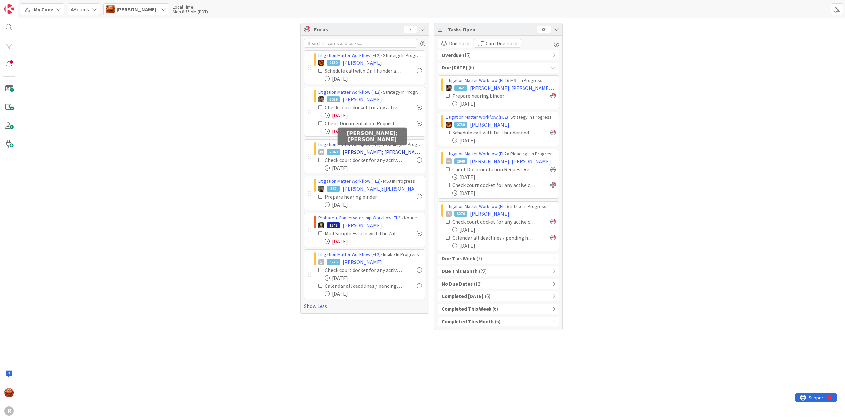
click at [366, 153] on span "[PERSON_NAME]; [PERSON_NAME]" at bounding box center [382, 152] width 79 height 8
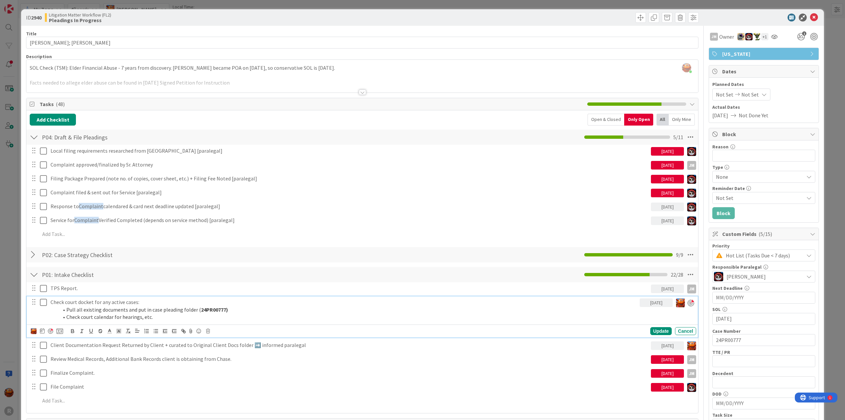
click at [210, 309] on strong "24PR00777)" at bounding box center [214, 309] width 27 height 7
copy strong "24PR00777"
